Goal: Check status: Verify the current state of an ongoing process or item

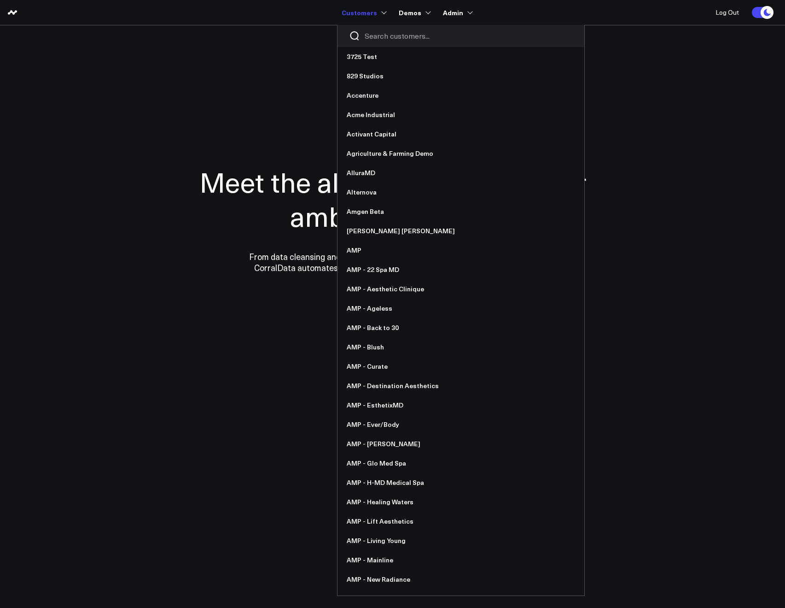
click at [369, 38] on input "Search customers input" at bounding box center [469, 36] width 208 height 10
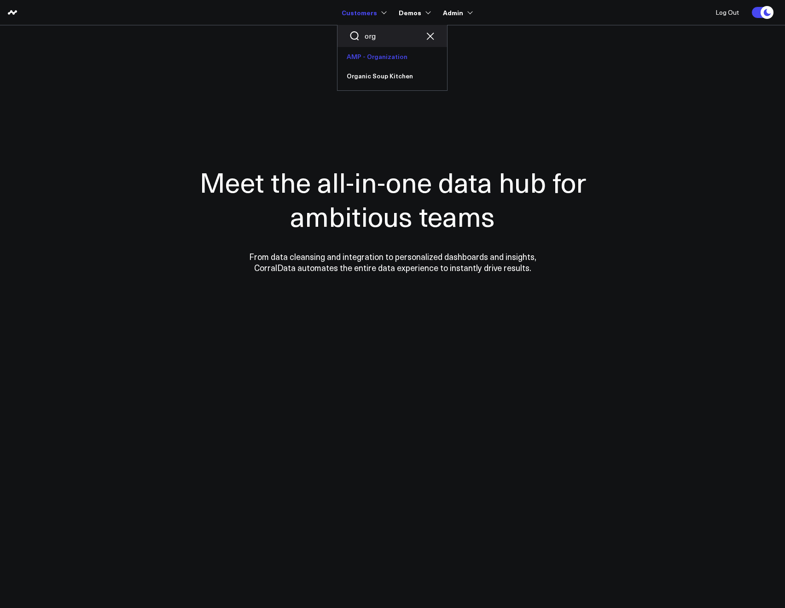
type input "org"
drag, startPoint x: 376, startPoint y: 38, endPoint x: 366, endPoint y: 35, distance: 10.6
click at [366, 35] on input "org" at bounding box center [392, 36] width 55 height 10
type input "ever"
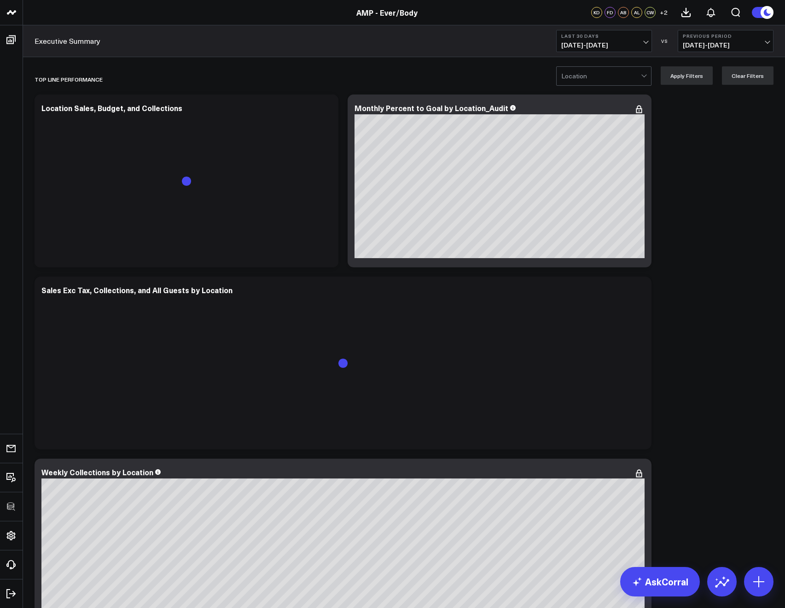
click at [579, 38] on b "Last 30 Days" at bounding box center [604, 36] width 86 height 6
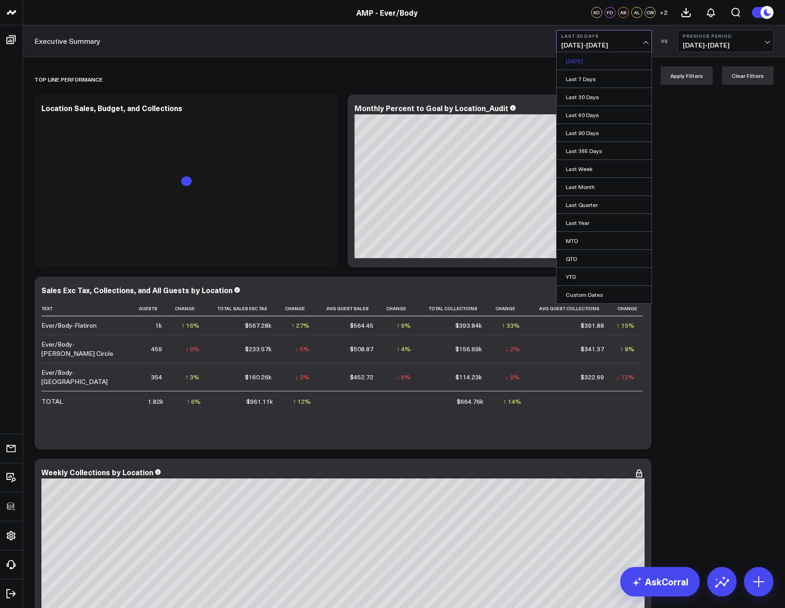
click at [577, 57] on link "[DATE]" at bounding box center [604, 61] width 95 height 18
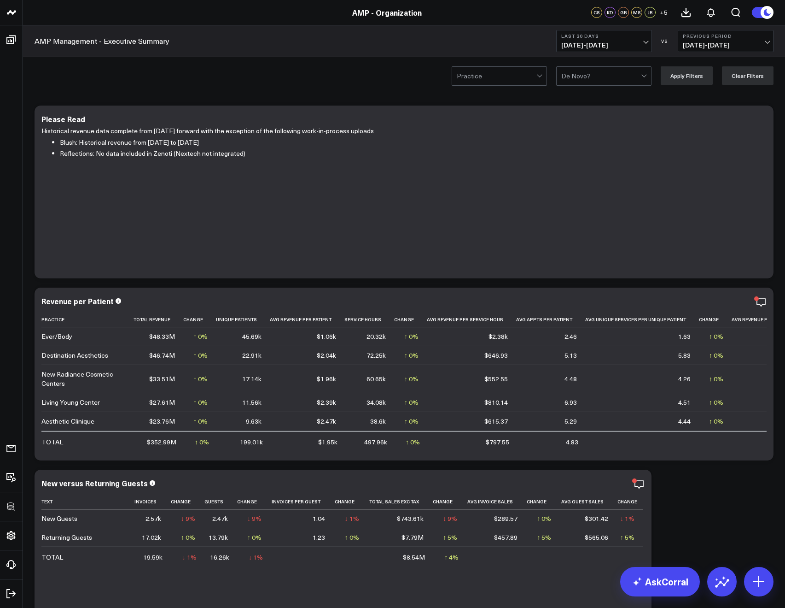
click at [605, 45] on span "08/24/25 - 09/22/25" at bounding box center [604, 44] width 86 height 7
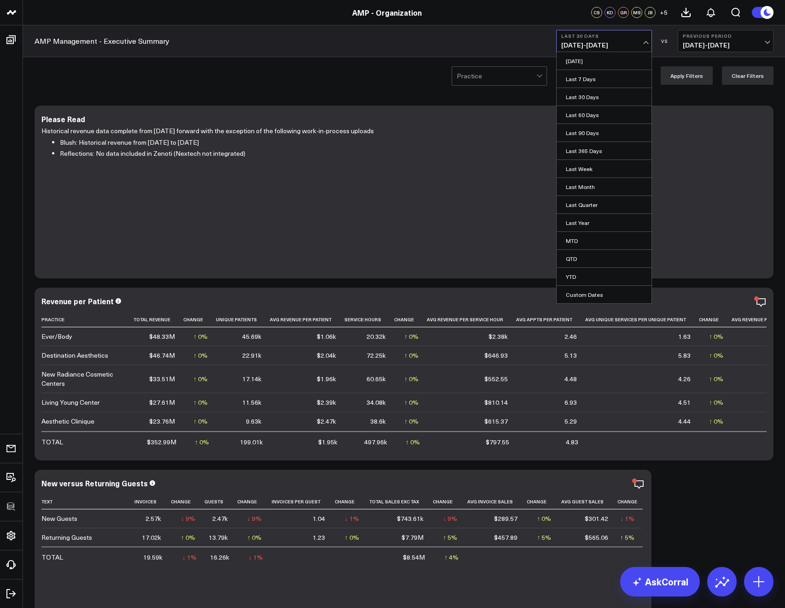
drag, startPoint x: 584, startPoint y: 64, endPoint x: 569, endPoint y: 54, distance: 17.6
click at [584, 64] on link "[DATE]" at bounding box center [604, 61] width 95 height 18
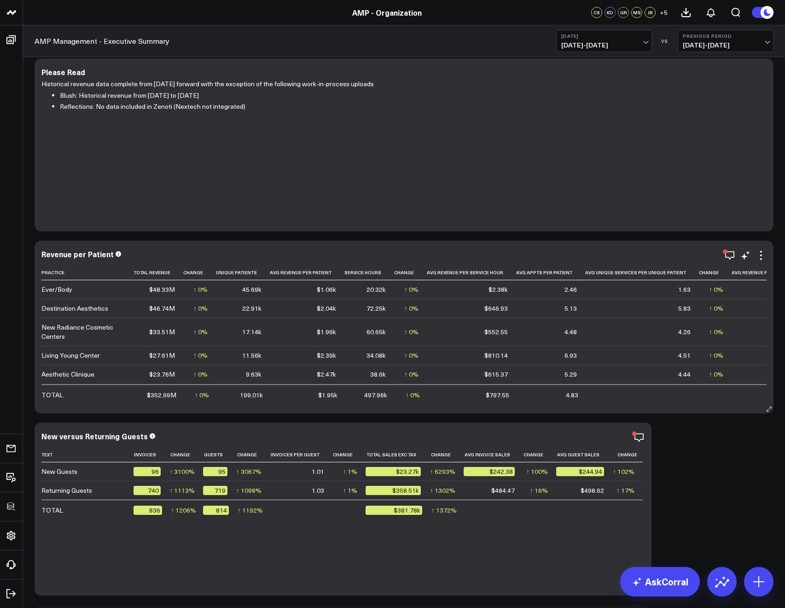
scroll to position [88, 0]
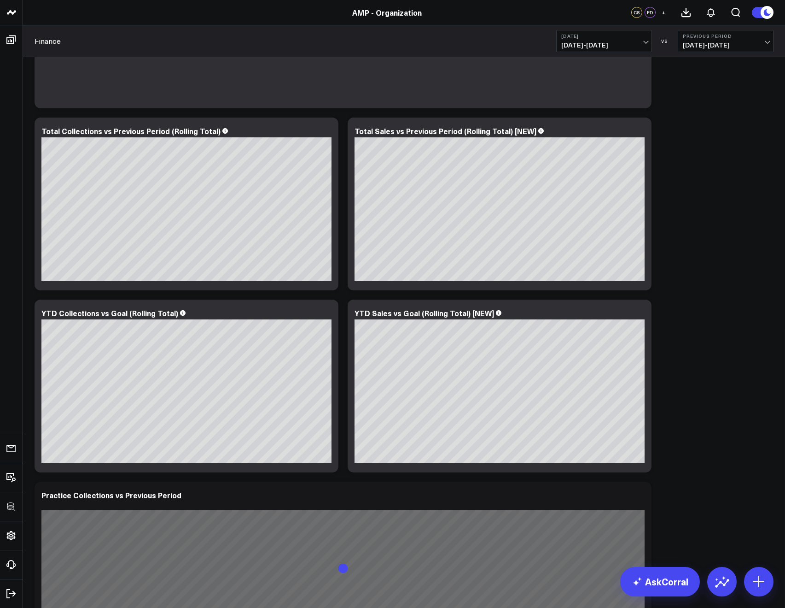
scroll to position [1297, 0]
